Goal: Information Seeking & Learning: Check status

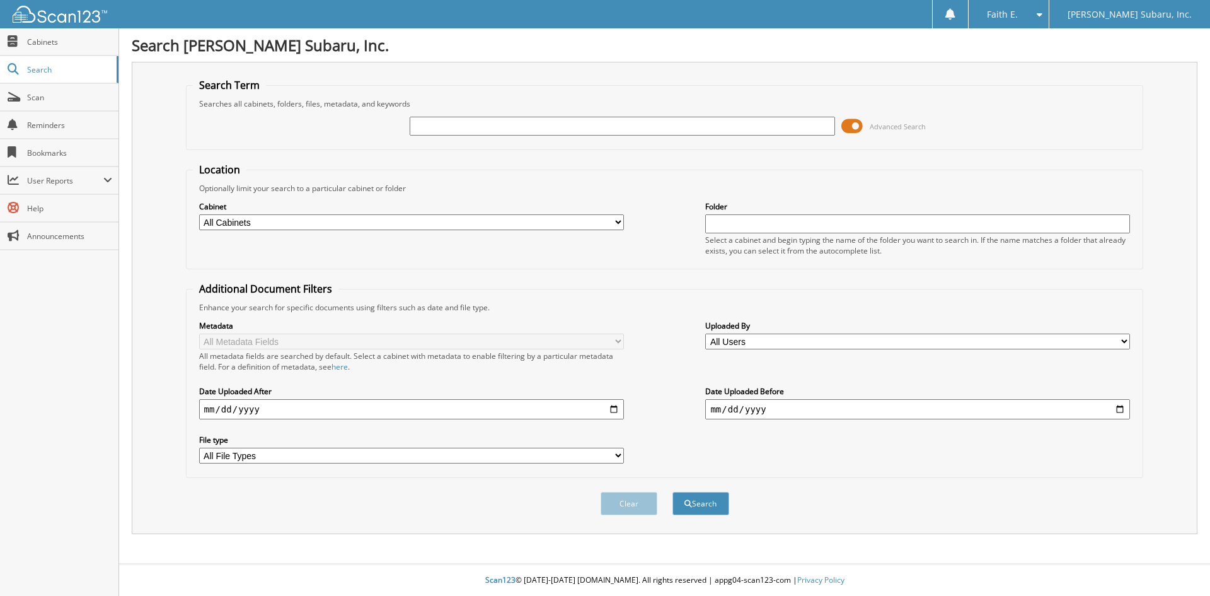
click at [449, 133] on input "text" at bounding box center [622, 126] width 425 height 19
type input "208981"
click at [672, 492] on button "Search" at bounding box center [700, 503] width 57 height 23
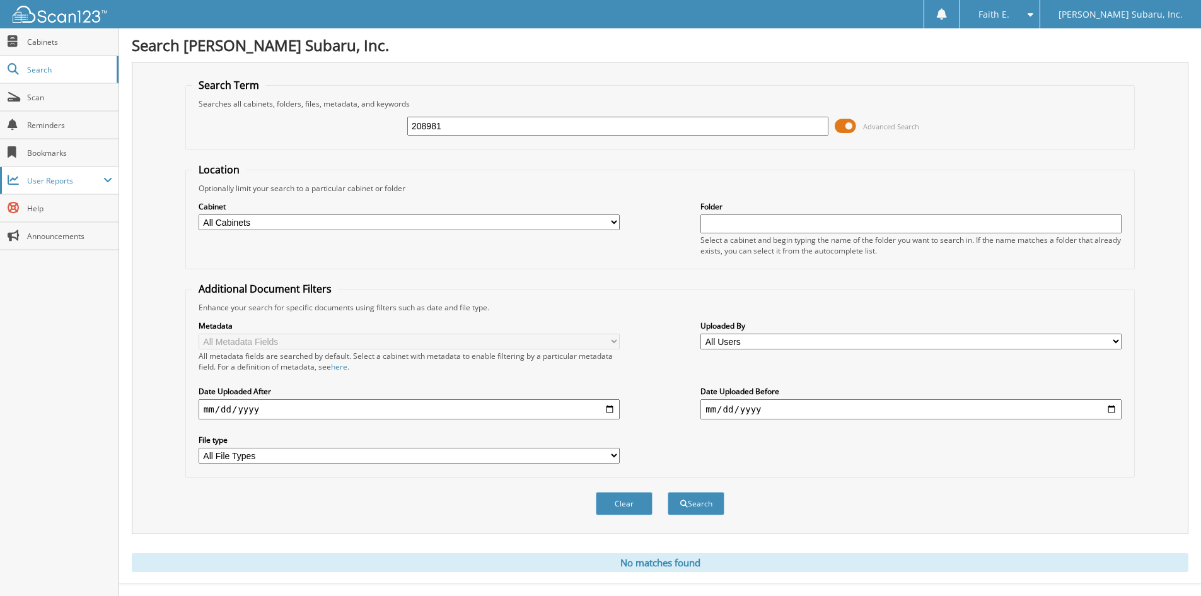
click at [44, 181] on span "User Reports" at bounding box center [65, 180] width 76 height 11
click at [66, 216] on link "My Recent Activity" at bounding box center [59, 207] width 118 height 27
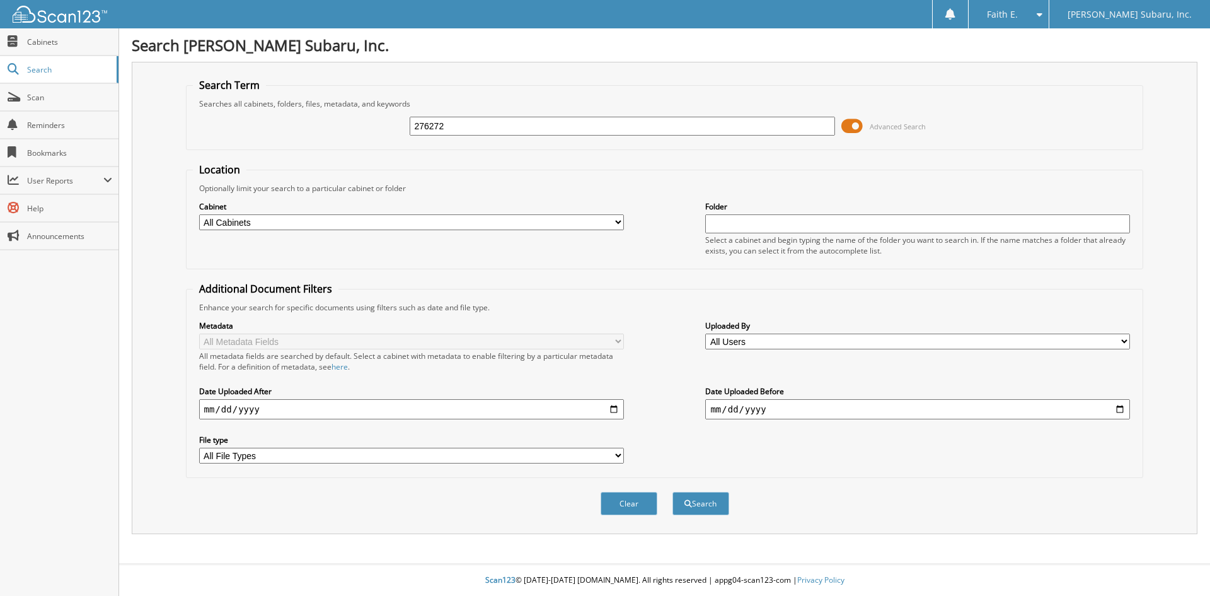
type input "276272"
click at [672, 492] on button "Search" at bounding box center [700, 503] width 57 height 23
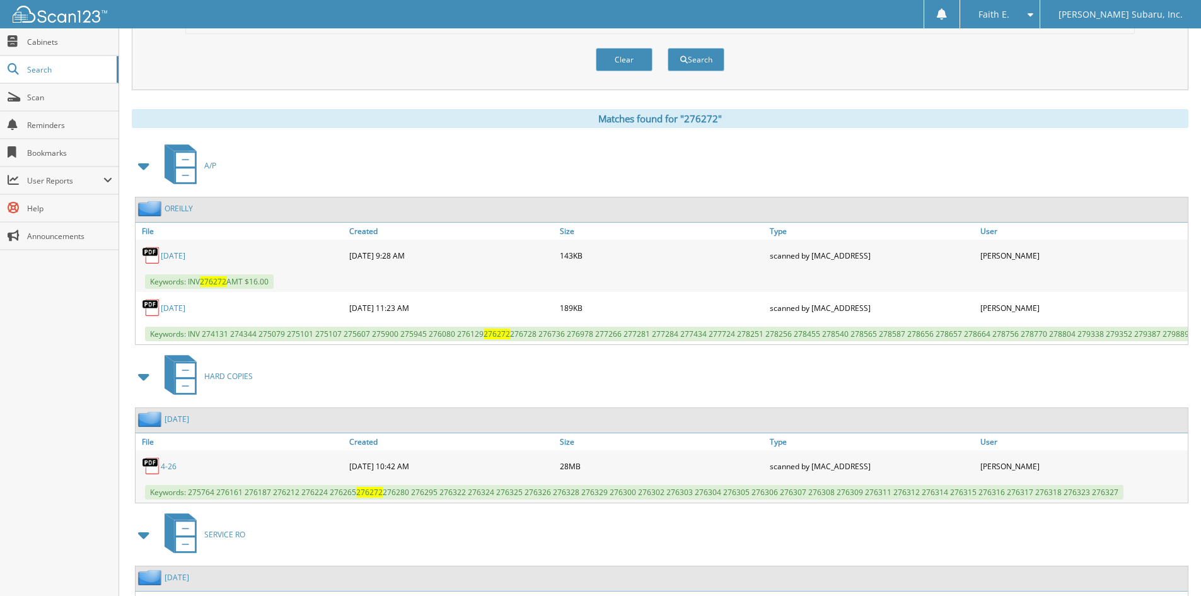
scroll to position [557, 0]
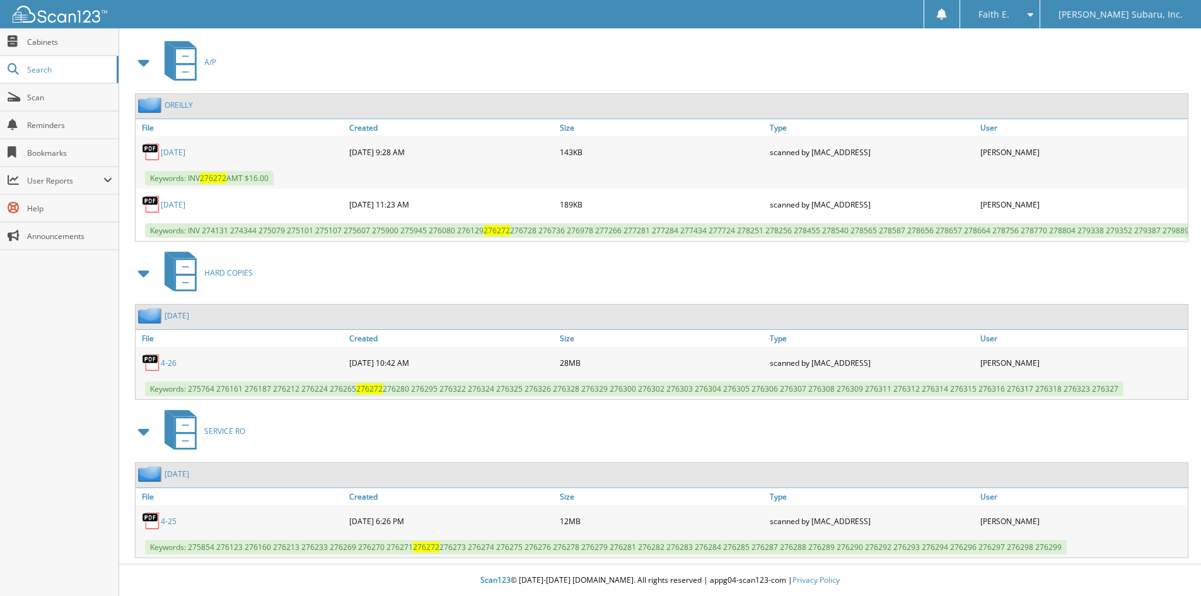
click at [168, 524] on link "4-25" at bounding box center [169, 521] width 16 height 11
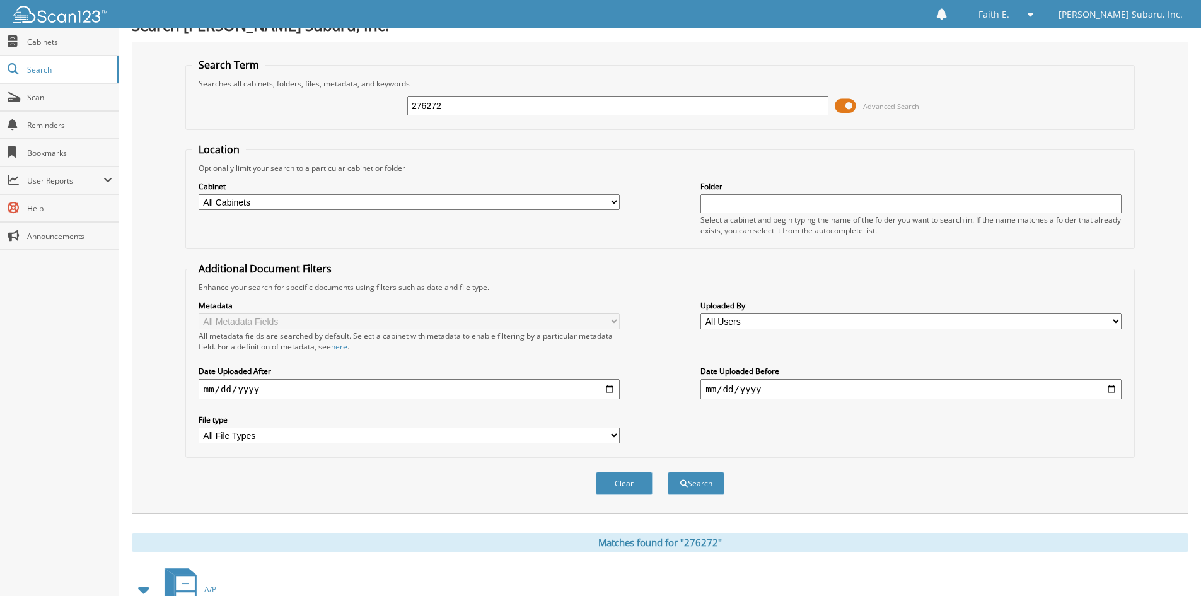
scroll to position [0, 0]
